Goal: Complete application form

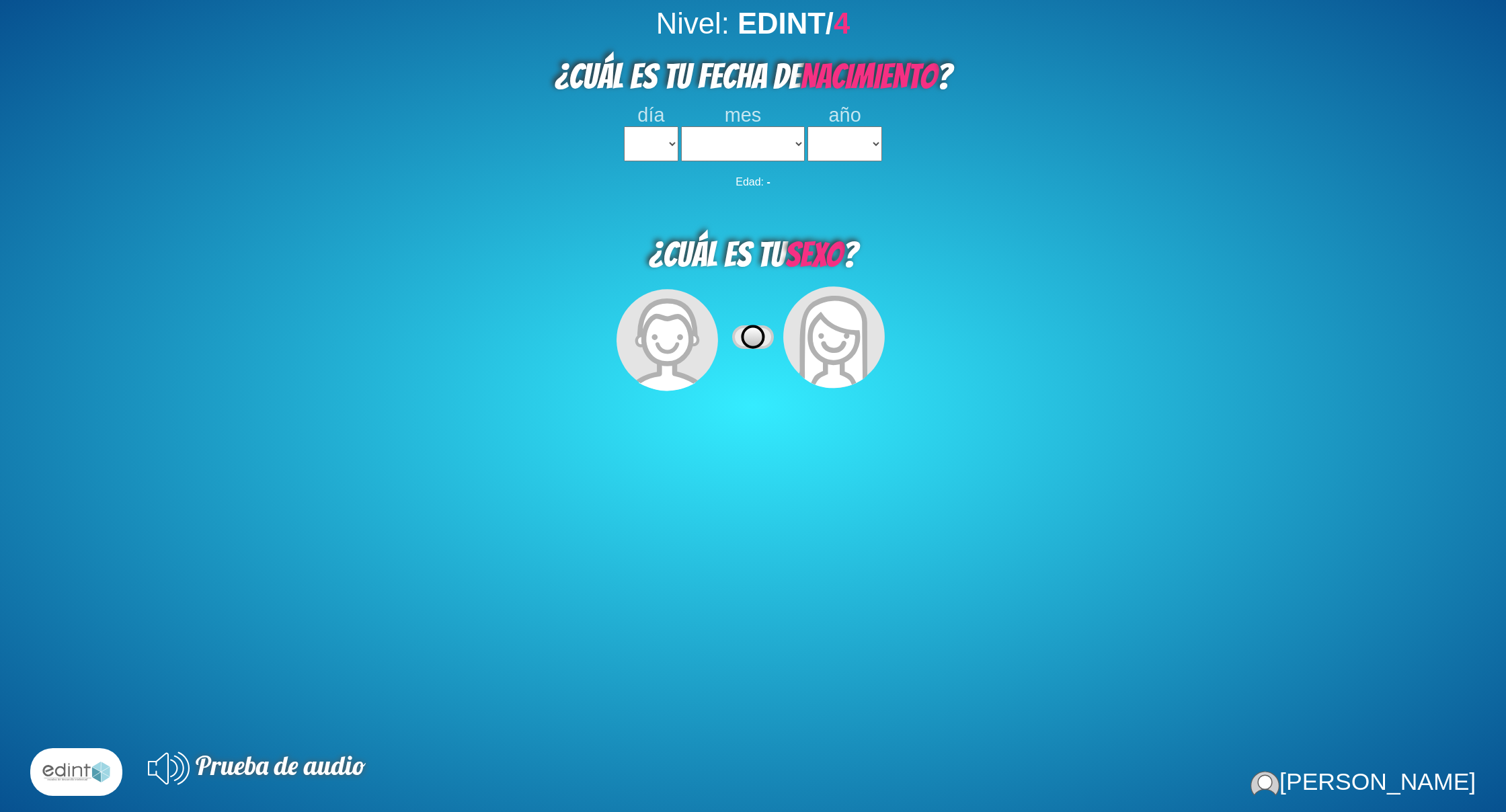
select select
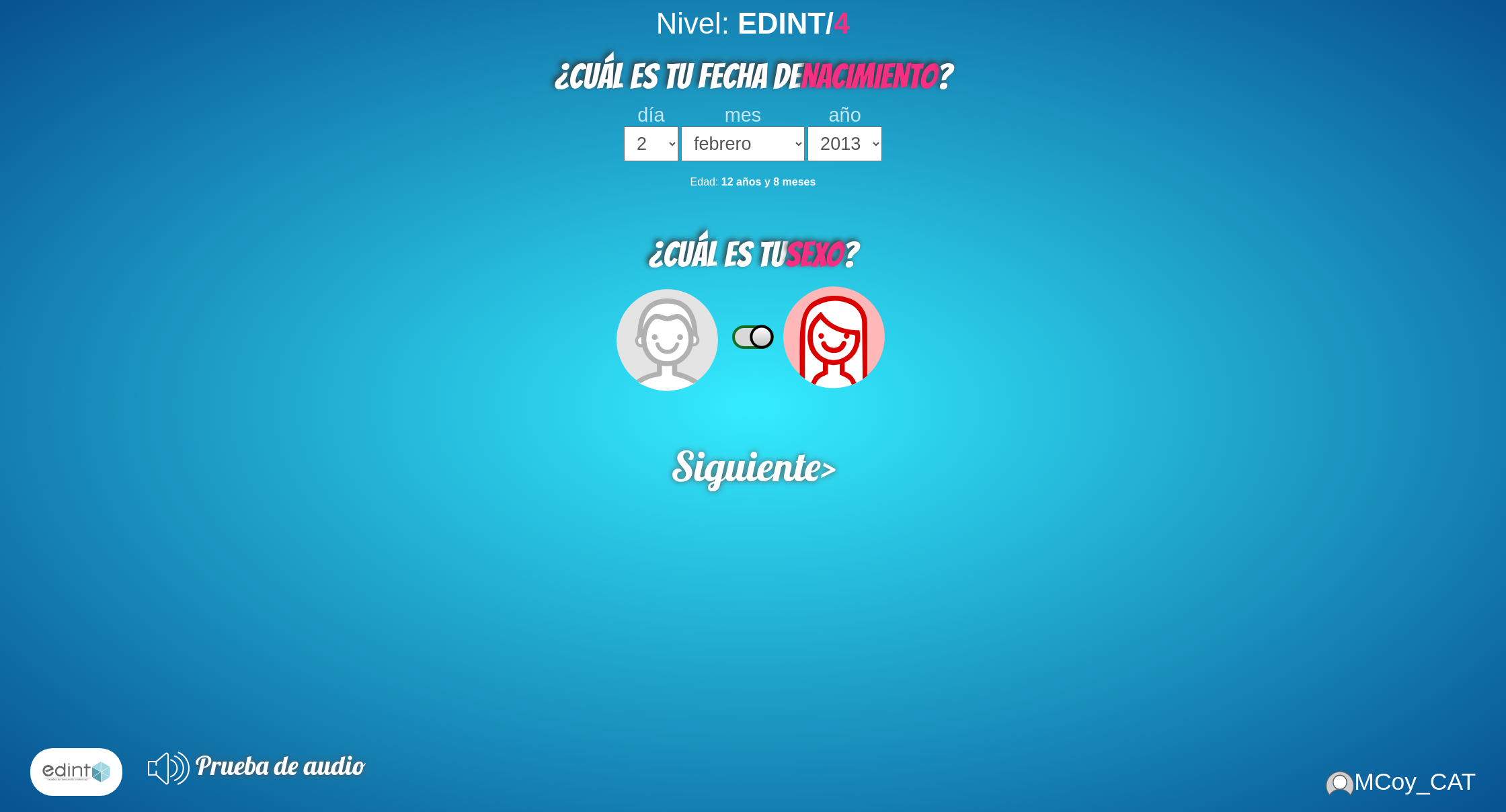
select select "2"
select select "02"
select select "2013"
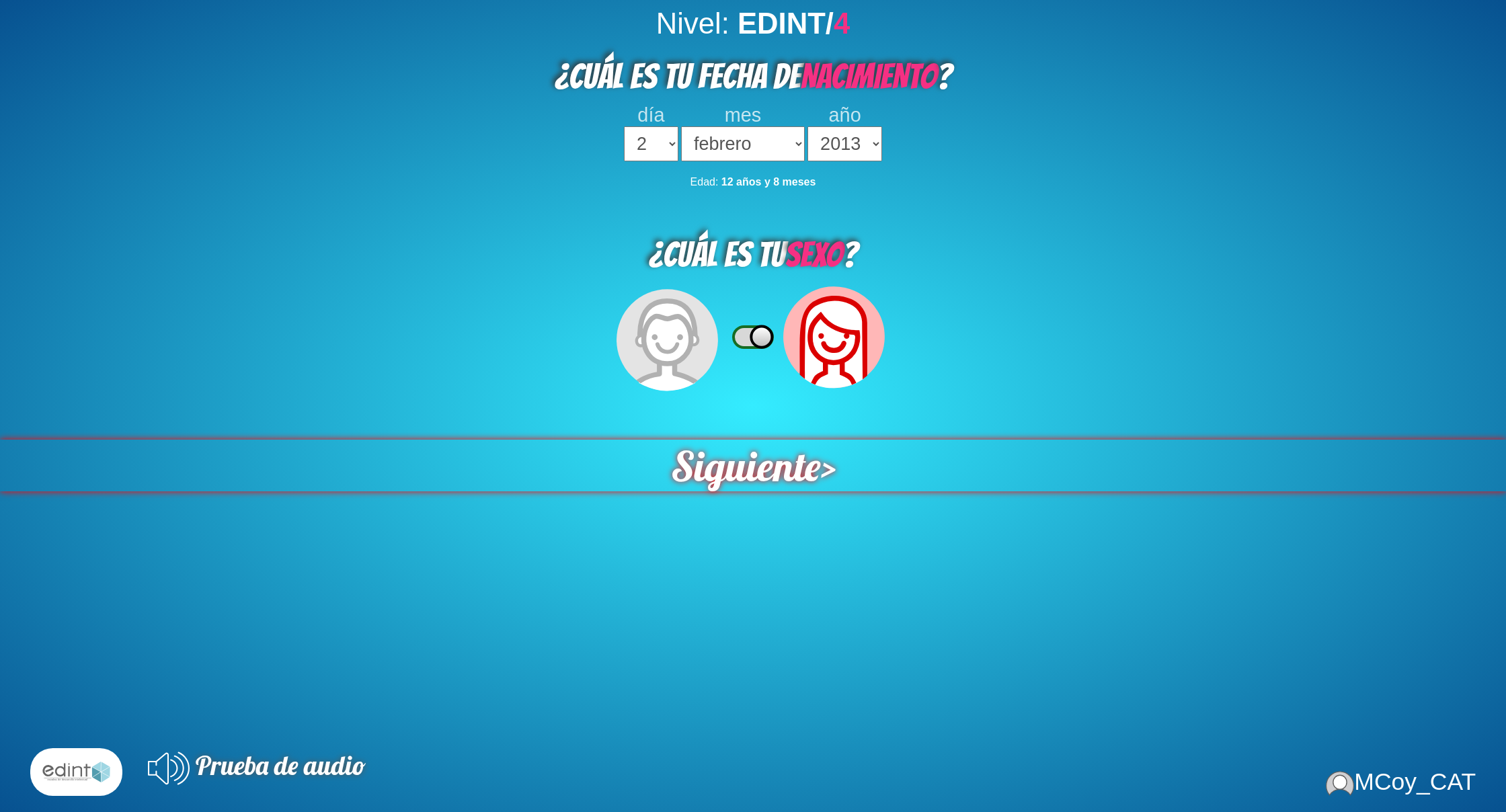
click at [754, 466] on span "Siguiente" at bounding box center [745, 465] width 151 height 51
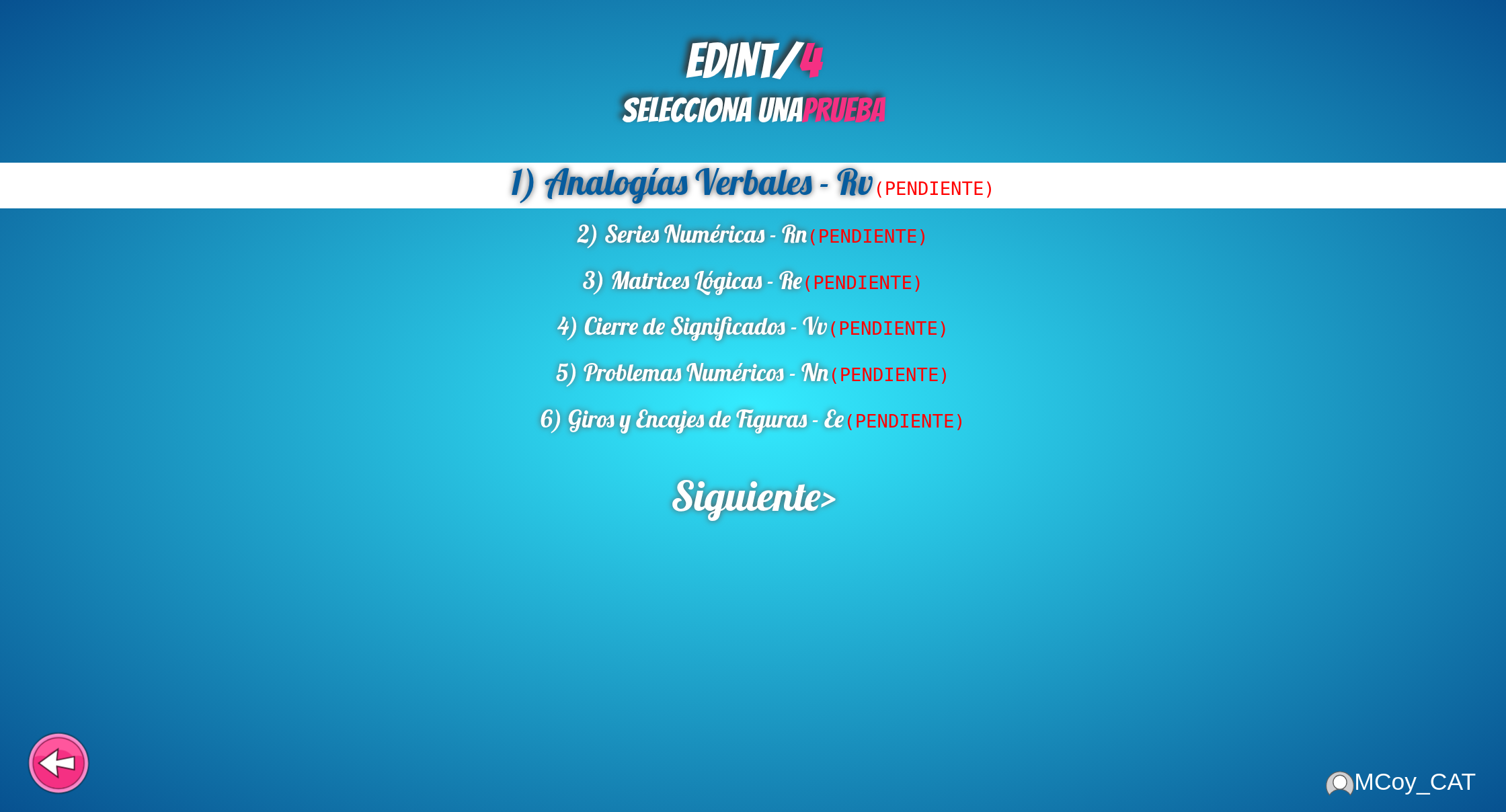
click at [56, 773] on icon at bounding box center [56, 763] width 34 height 25
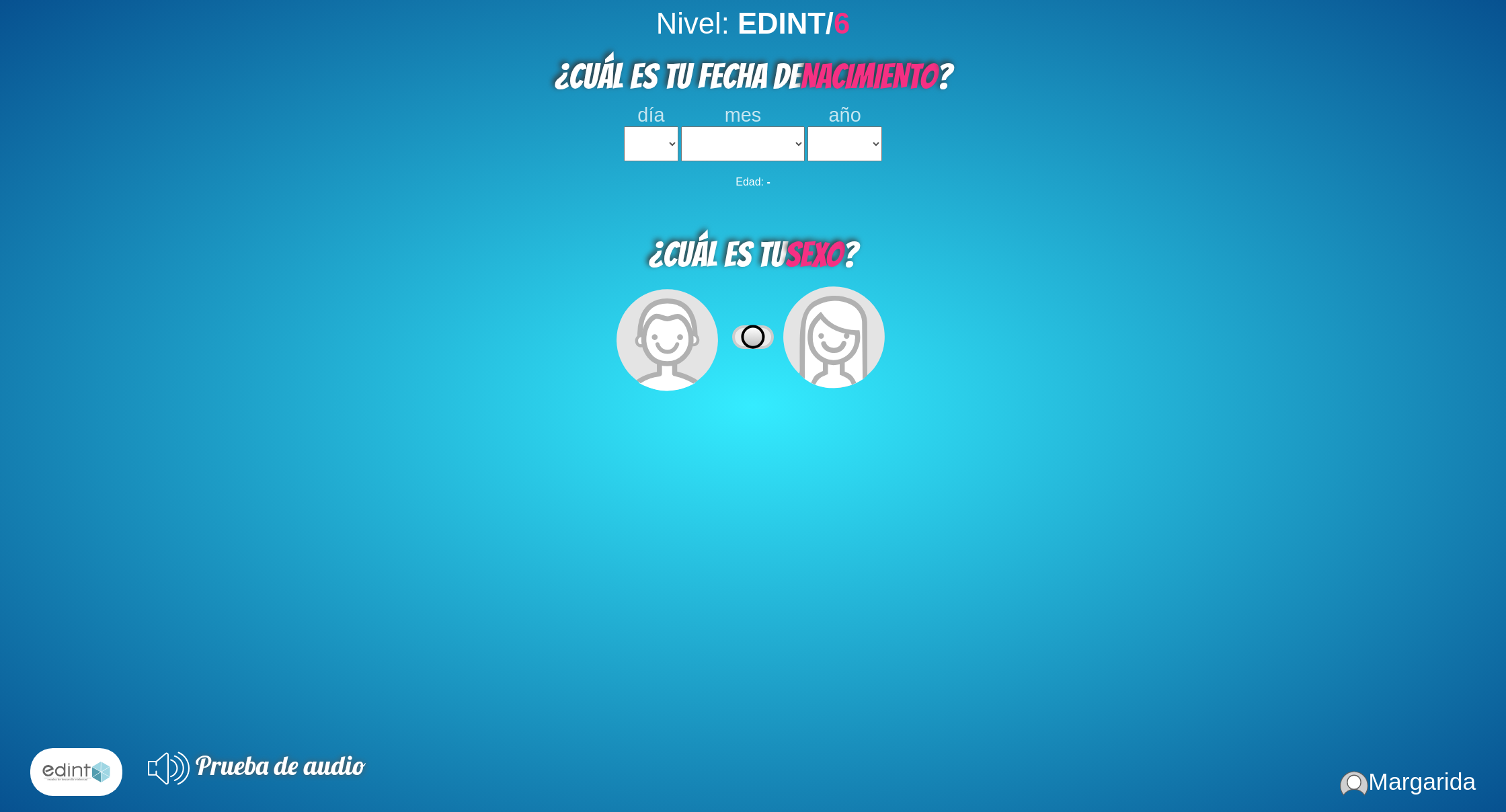
select select
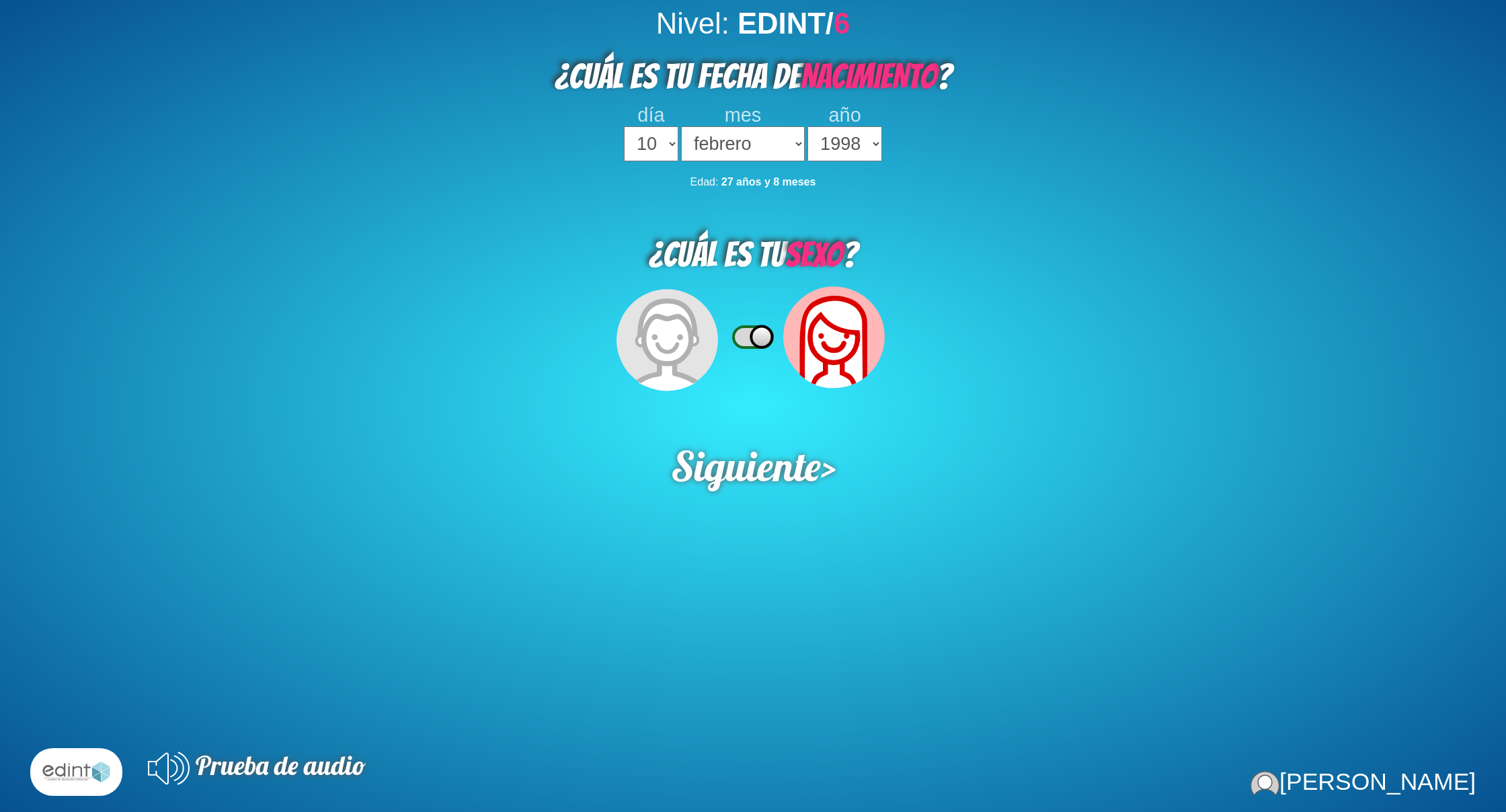
select select "10"
select select "02"
select select "1998"
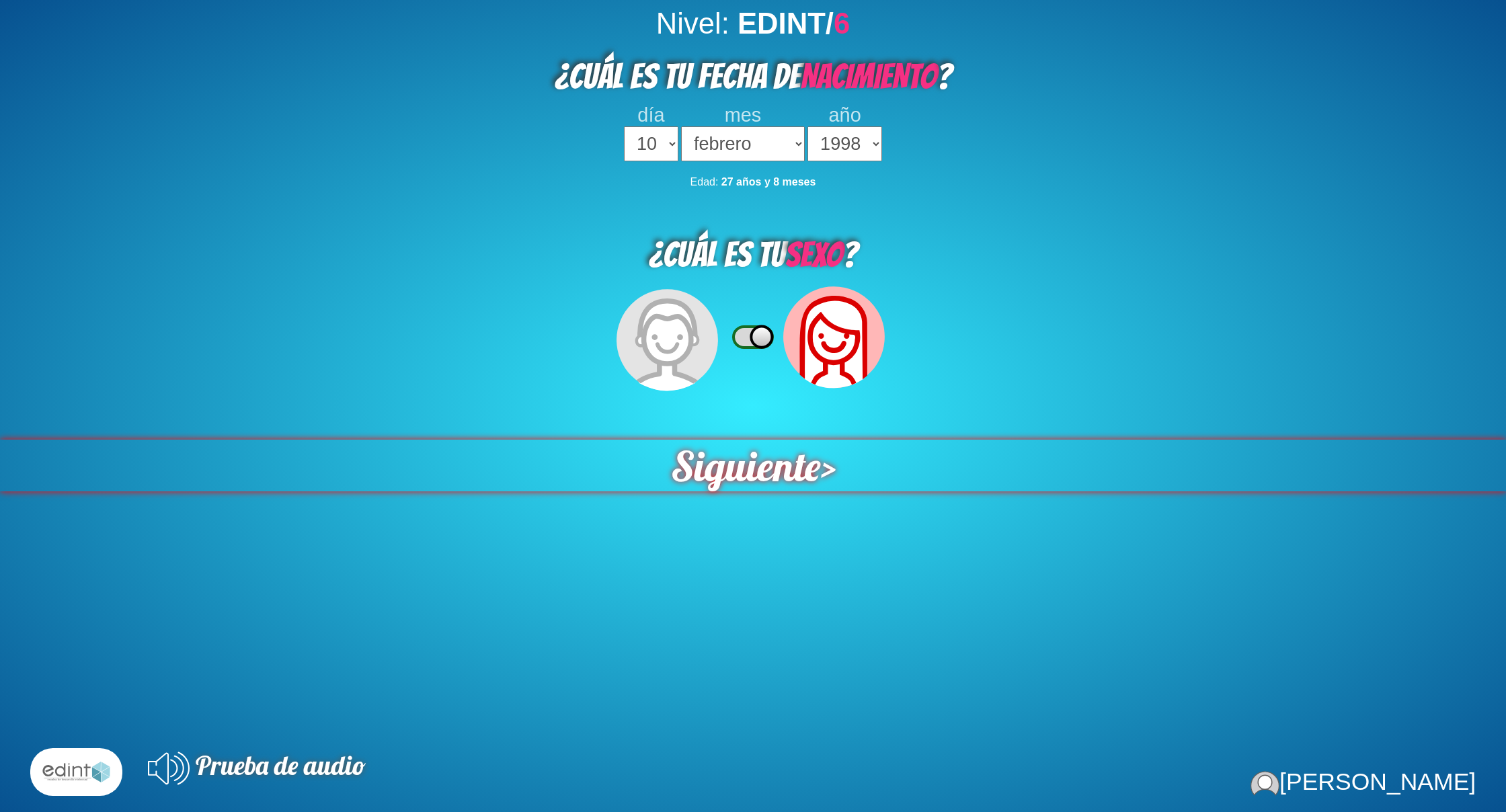
click at [854, 463] on div "Siguiente >" at bounding box center [752, 466] width 1655 height 57
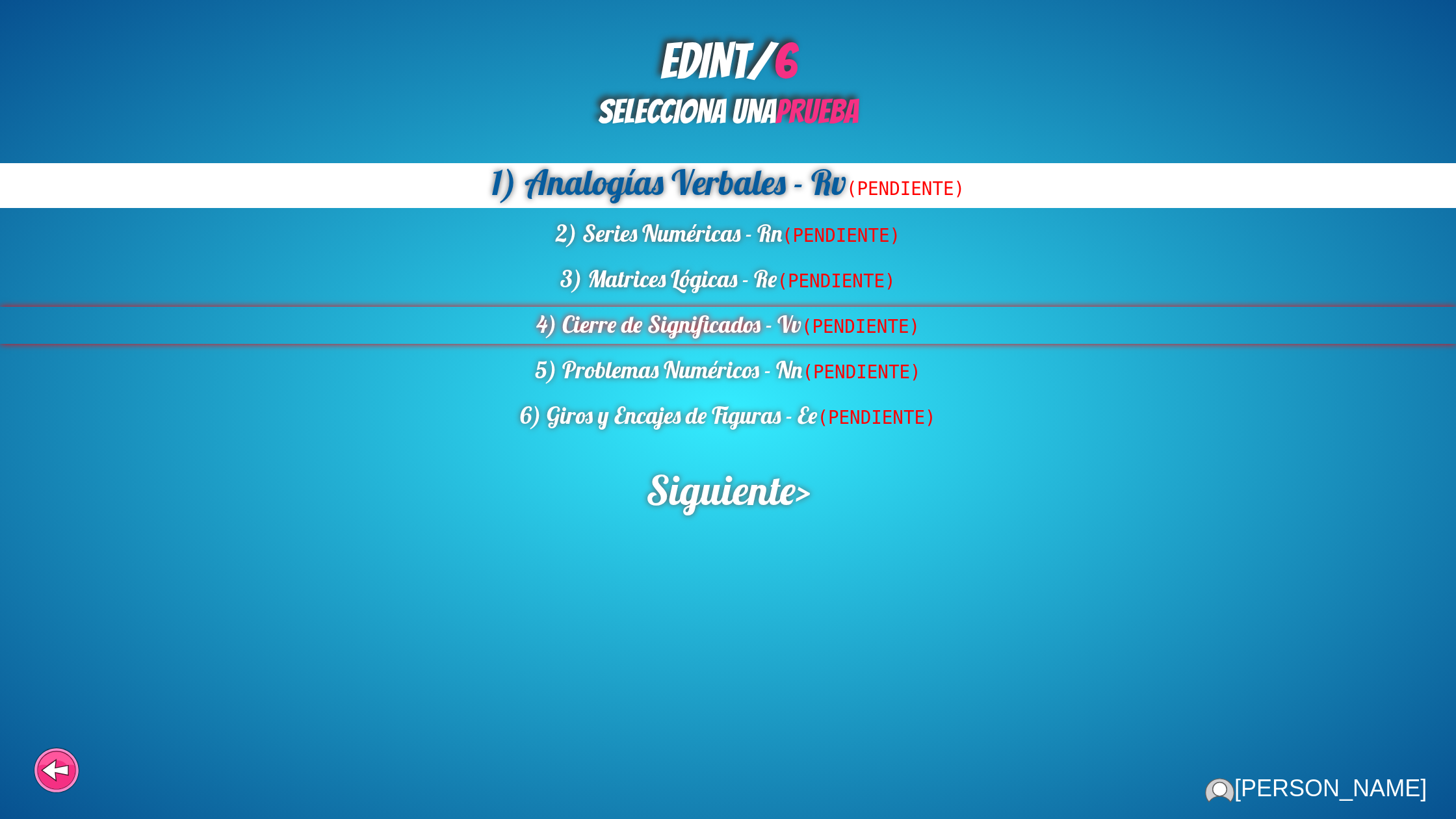
drag, startPoint x: 48, startPoint y: 755, endPoint x: 210, endPoint y: 331, distance: 453.9
click at [48, 754] on icon at bounding box center [57, 771] width 37 height 37
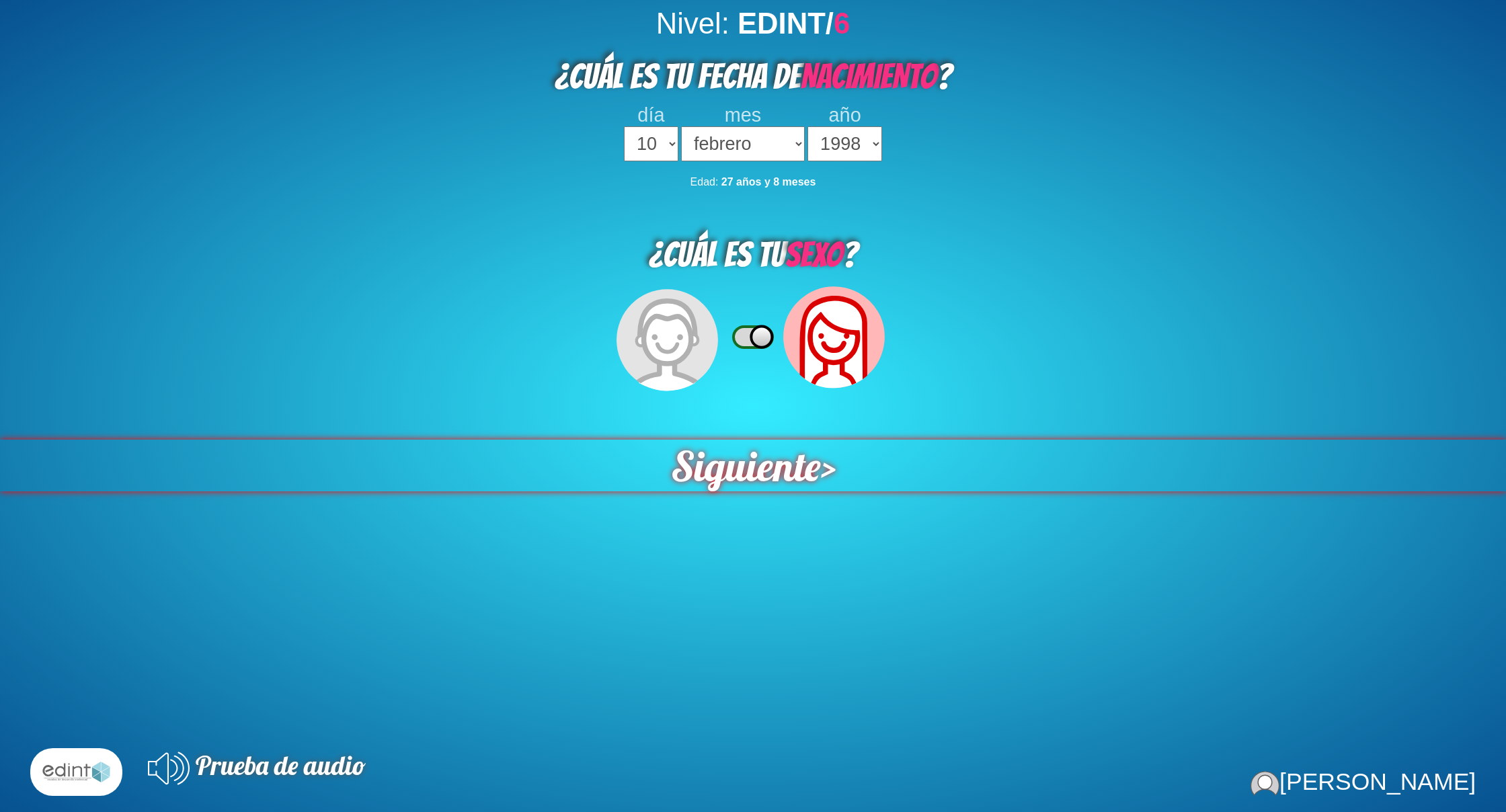
click at [801, 475] on span "Siguiente" at bounding box center [745, 465] width 150 height 51
